Goal: Transaction & Acquisition: Obtain resource

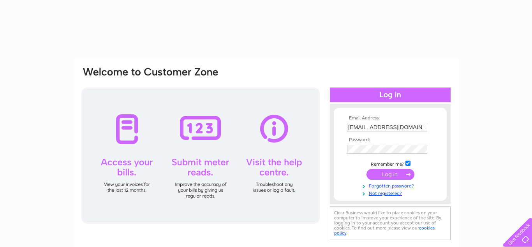
click at [391, 176] on input "submit" at bounding box center [391, 174] width 48 height 11
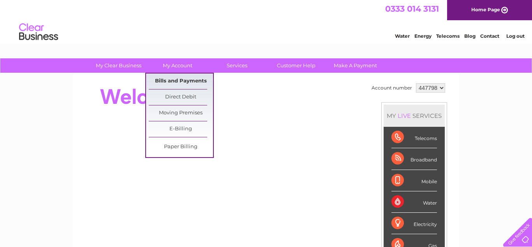
click at [182, 79] on link "Bills and Payments" at bounding box center [181, 82] width 64 height 16
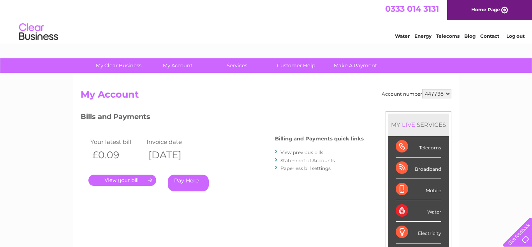
click at [296, 154] on link "View previous bills" at bounding box center [302, 153] width 43 height 6
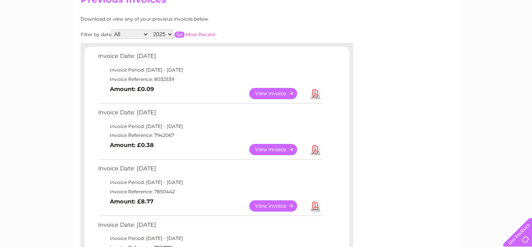
scroll to position [99, 0]
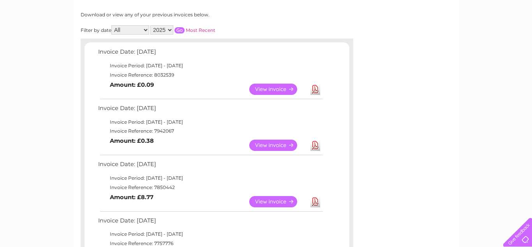
click at [264, 142] on link "View" at bounding box center [277, 145] width 57 height 11
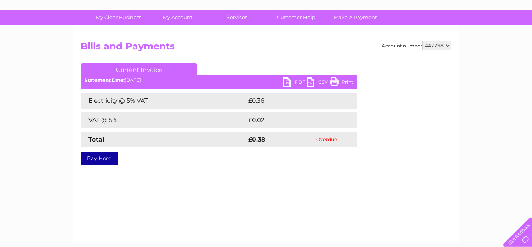
scroll to position [80, 0]
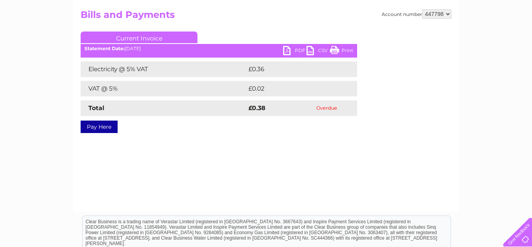
click at [523, 111] on div "My Clear Business Login Details My Details My Preferences Link Account My Accou…" at bounding box center [266, 162] width 532 height 367
click at [287, 52] on link "PDF" at bounding box center [294, 51] width 23 height 11
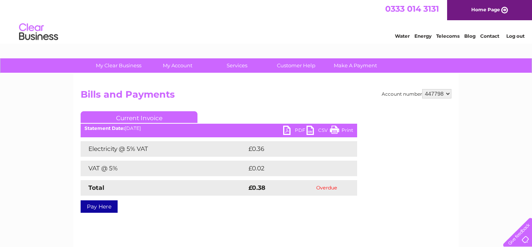
click at [362, 94] on h2 "Bills and Payments" at bounding box center [266, 96] width 371 height 15
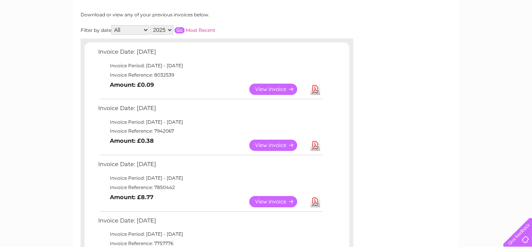
click at [261, 84] on link "View" at bounding box center [277, 89] width 57 height 11
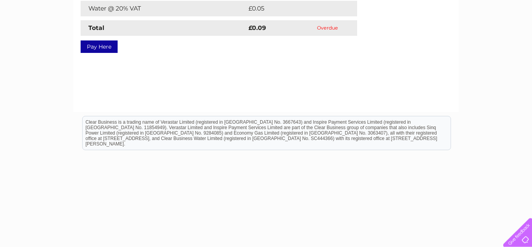
scroll to position [184, 0]
